Goal: Information Seeking & Learning: Learn about a topic

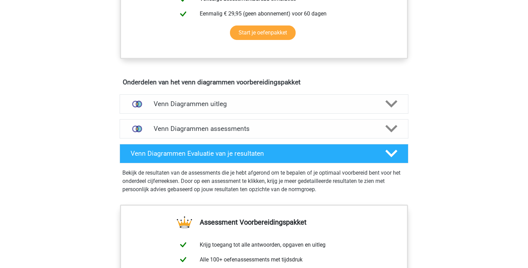
scroll to position [338, 0]
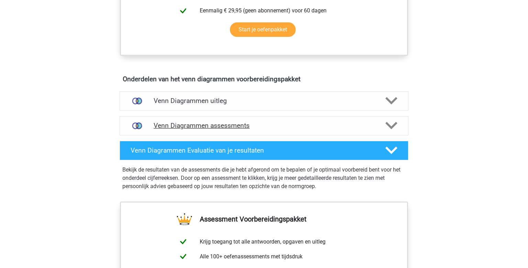
click at [213, 128] on h4 "Venn Diagrammen assessments" at bounding box center [264, 125] width 221 height 8
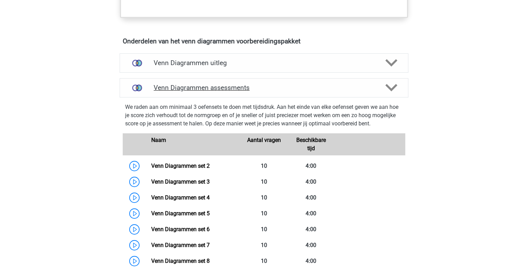
scroll to position [512, 0]
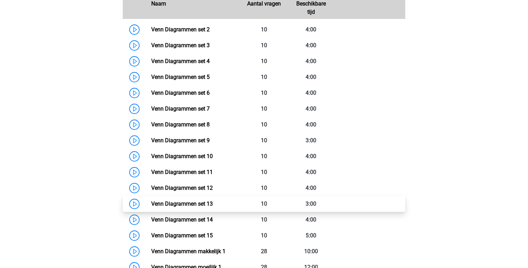
click at [151, 203] on link "Venn Diagrammen set 13" at bounding box center [182, 203] width 62 height 7
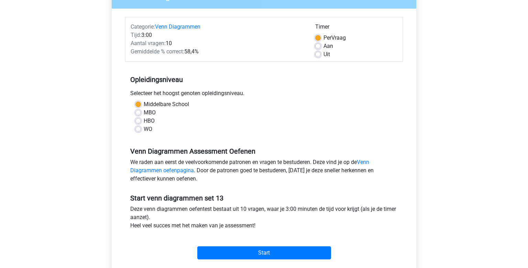
scroll to position [75, 0]
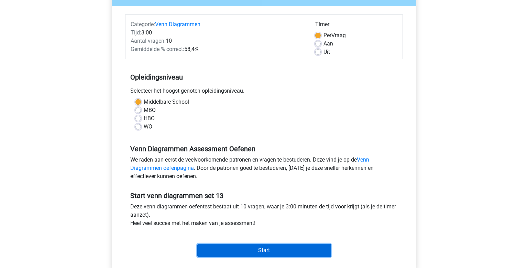
click at [260, 249] on input "Start" at bounding box center [264, 249] width 134 height 13
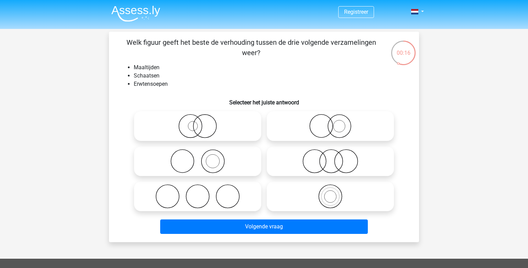
drag, startPoint x: 208, startPoint y: 159, endPoint x: 255, endPoint y: 192, distance: 56.6
click at [209, 160] on icon at bounding box center [198, 161] width 122 height 24
click at [202, 157] on input "radio" at bounding box center [200, 155] width 4 height 4
radio input "true"
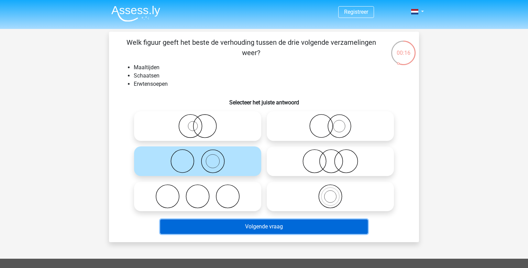
click at [285, 225] on button "Volgende vraag" at bounding box center [264, 226] width 208 height 14
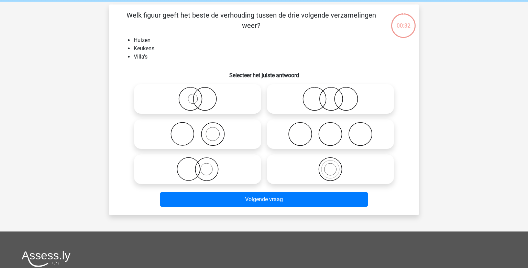
scroll to position [32, 0]
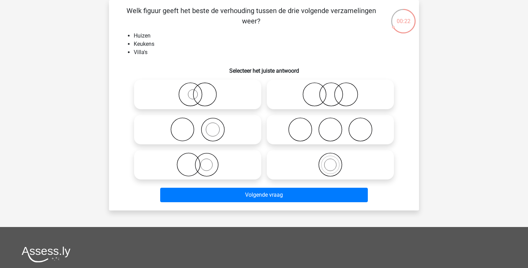
click at [203, 140] on icon at bounding box center [198, 129] width 122 height 24
click at [202, 126] on input "radio" at bounding box center [200, 123] width 4 height 4
radio input "true"
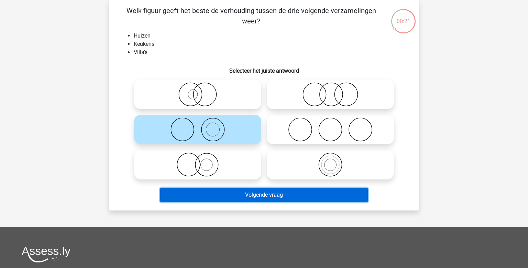
click at [270, 198] on button "Volgende vraag" at bounding box center [264, 194] width 208 height 14
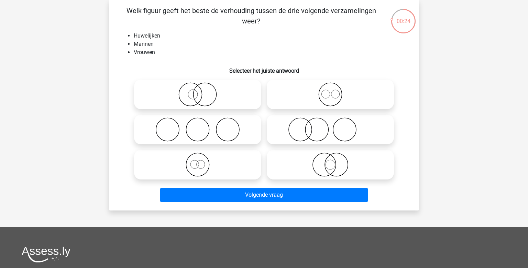
click at [197, 133] on icon at bounding box center [198, 129] width 122 height 24
click at [198, 126] on input "radio" at bounding box center [200, 123] width 4 height 4
radio input "true"
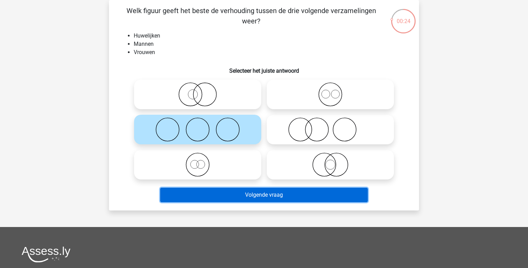
click at [256, 197] on button "Volgende vraag" at bounding box center [264, 194] width 208 height 14
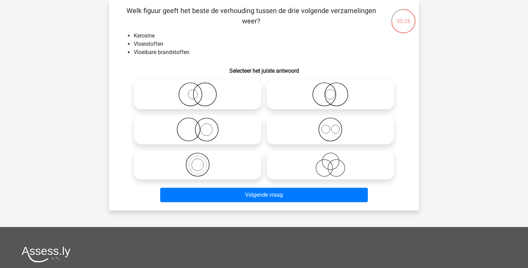
drag, startPoint x: 222, startPoint y: 163, endPoint x: 229, endPoint y: 174, distance: 13.0
click at [222, 163] on icon at bounding box center [198, 164] width 122 height 24
click at [202, 161] on input "radio" at bounding box center [200, 158] width 4 height 4
radio input "true"
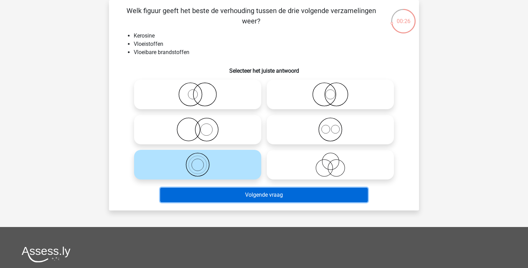
click at [249, 194] on button "Volgende vraag" at bounding box center [264, 194] width 208 height 14
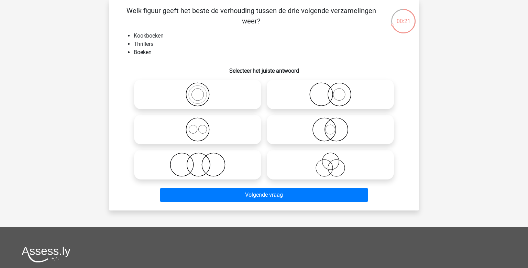
drag, startPoint x: 304, startPoint y: 92, endPoint x: 298, endPoint y: 106, distance: 14.5
click at [302, 92] on icon at bounding box center [331, 94] width 122 height 24
click at [330, 91] on input "radio" at bounding box center [332, 88] width 4 height 4
radio input "true"
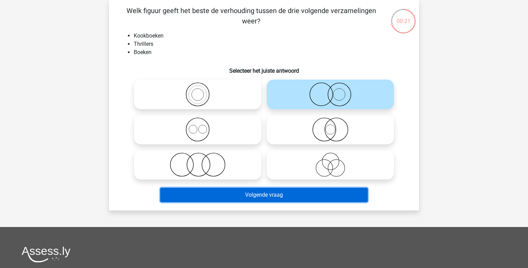
click at [290, 193] on button "Volgende vraag" at bounding box center [264, 194] width 208 height 14
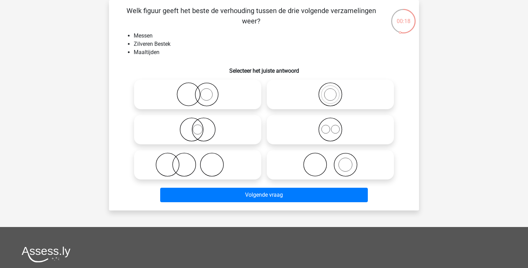
drag, startPoint x: 219, startPoint y: 173, endPoint x: 239, endPoint y: 183, distance: 22.5
click at [219, 173] on icon at bounding box center [198, 164] width 122 height 24
click at [202, 161] on input "radio" at bounding box center [200, 158] width 4 height 4
radio input "true"
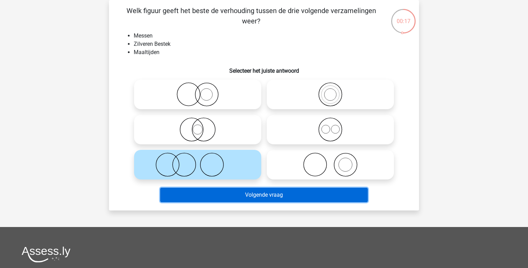
drag, startPoint x: 275, startPoint y: 197, endPoint x: 271, endPoint y: 196, distance: 4.3
click at [275, 197] on button "Volgende vraag" at bounding box center [264, 194] width 208 height 14
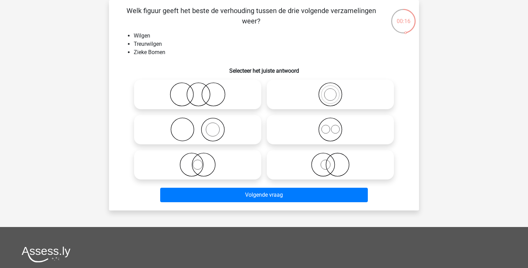
click at [327, 167] on icon at bounding box center [331, 164] width 122 height 24
click at [330, 161] on input "radio" at bounding box center [332, 158] width 4 height 4
radio input "true"
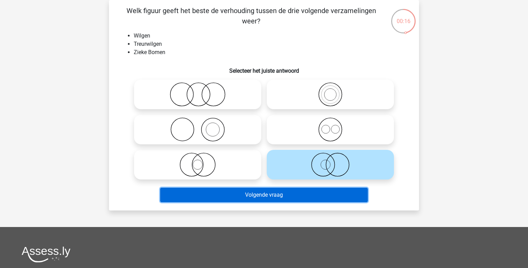
click at [312, 194] on button "Volgende vraag" at bounding box center [264, 194] width 208 height 14
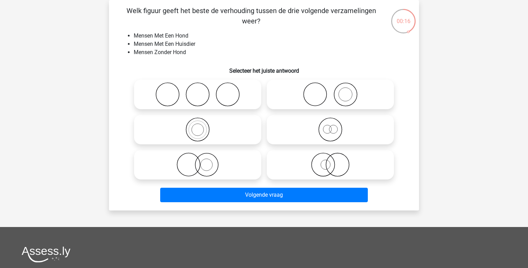
click at [203, 166] on icon at bounding box center [198, 164] width 122 height 24
click at [202, 161] on input "radio" at bounding box center [200, 158] width 4 height 4
radio input "true"
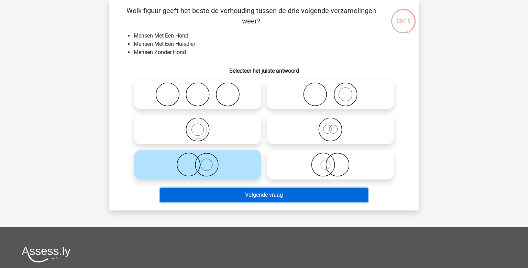
click at [215, 193] on button "Volgende vraag" at bounding box center [264, 194] width 208 height 14
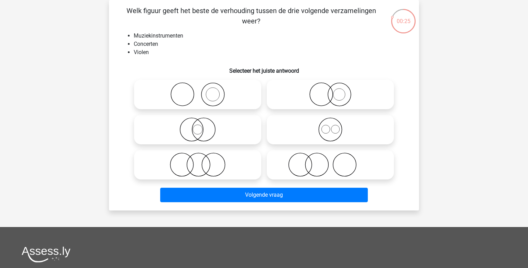
click at [217, 88] on icon at bounding box center [198, 94] width 122 height 24
click at [202, 88] on input "radio" at bounding box center [200, 88] width 4 height 4
radio input "true"
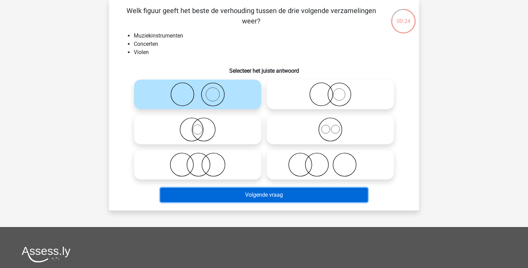
drag, startPoint x: 293, startPoint y: 192, endPoint x: 269, endPoint y: 168, distance: 34.3
click at [293, 191] on button "Volgende vraag" at bounding box center [264, 194] width 208 height 14
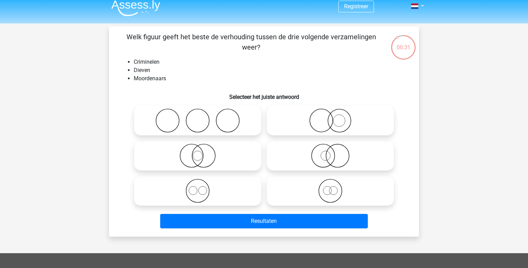
scroll to position [7, 0]
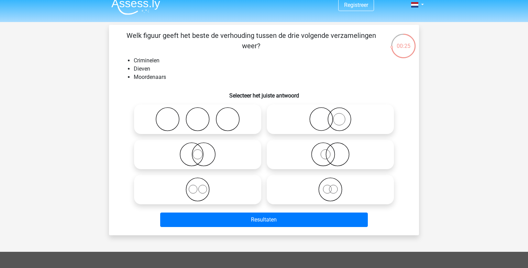
click at [331, 192] on icon at bounding box center [331, 189] width 122 height 24
click at [331, 186] on input "radio" at bounding box center [332, 183] width 4 height 4
radio input "true"
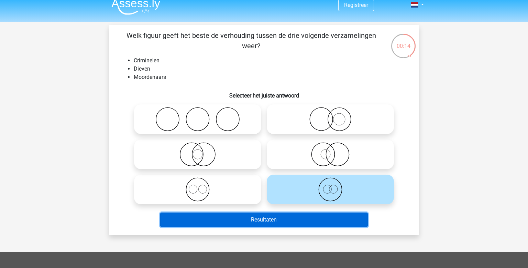
click at [269, 213] on button "Resultaten" at bounding box center [264, 219] width 208 height 14
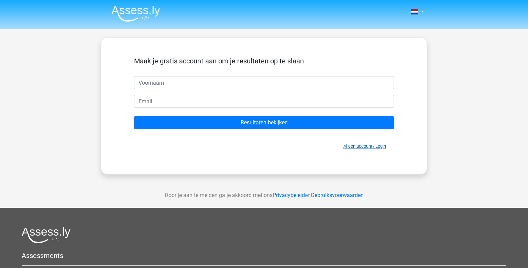
click at [365, 146] on link "Al een account? Login" at bounding box center [365, 145] width 43 height 5
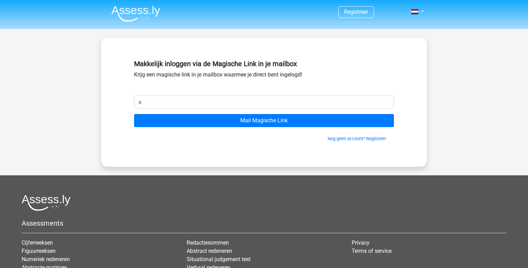
type input "[EMAIL_ADDRESS][DOMAIN_NAME]"
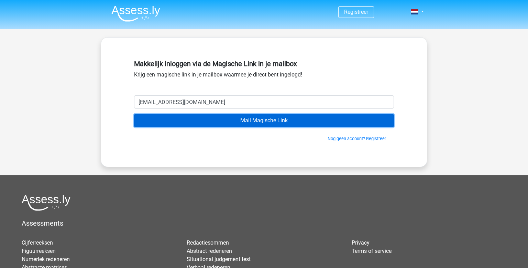
click at [188, 124] on input "Mail Magische Link" at bounding box center [264, 120] width 260 height 13
